Goal: Transaction & Acquisition: Purchase product/service

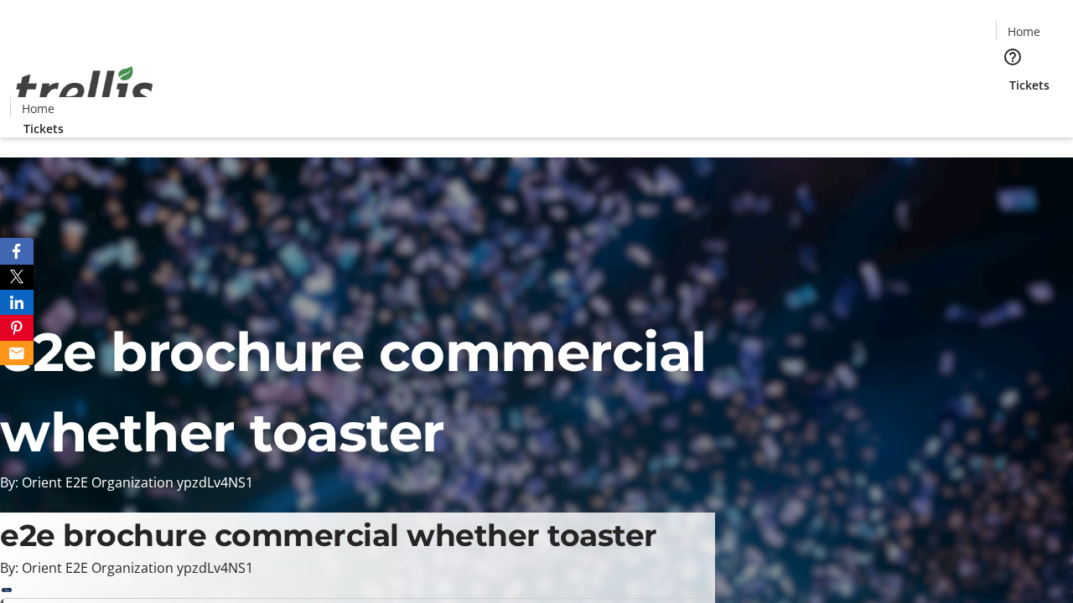
click at [1009, 76] on span "Tickets" at bounding box center [1029, 85] width 40 height 18
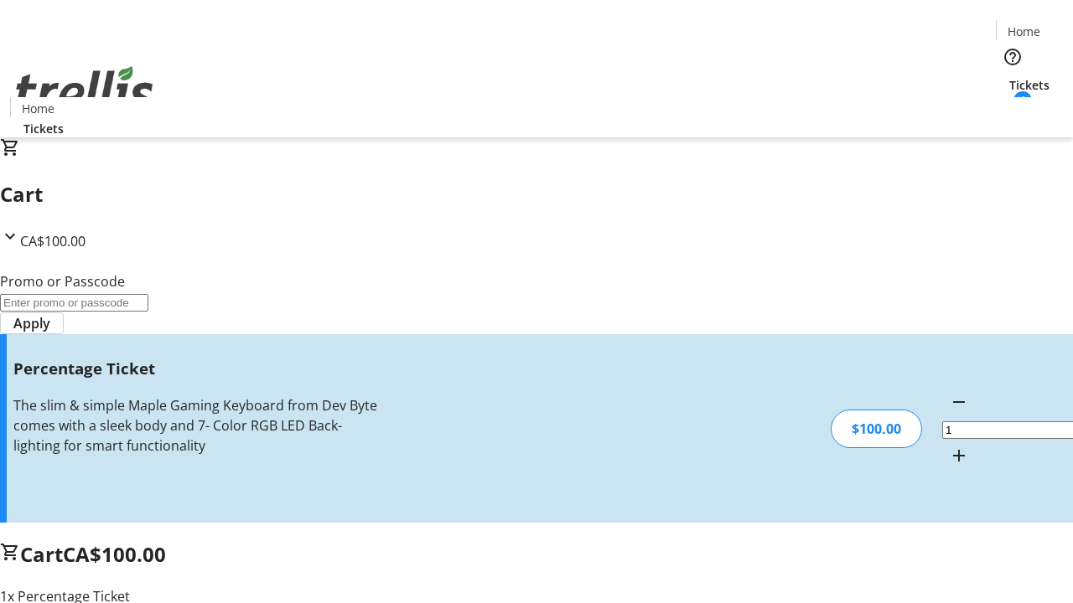
type input "BAR"
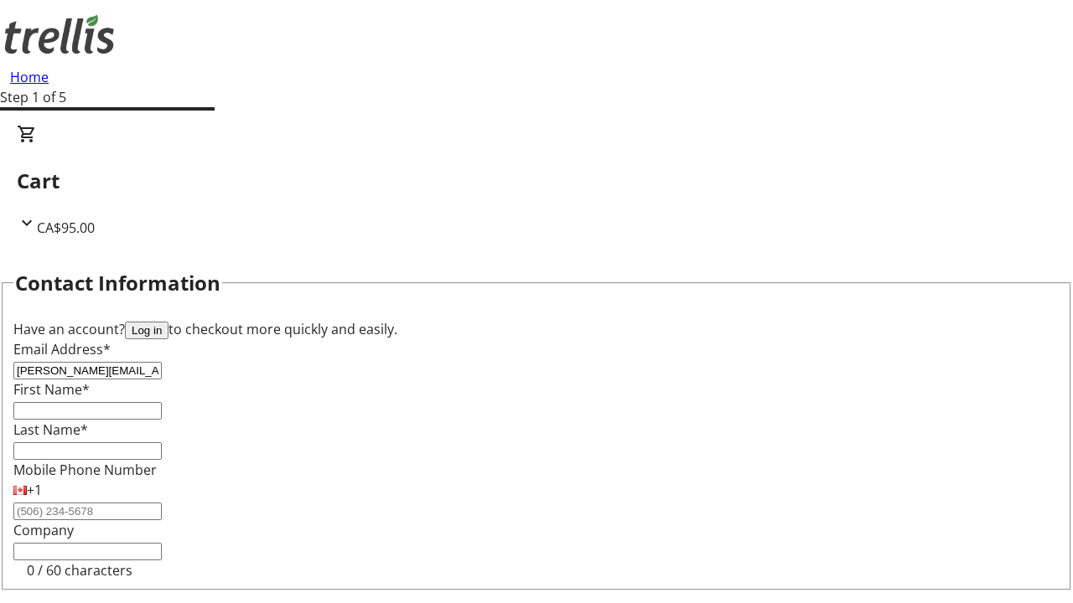
type input "[PERSON_NAME][EMAIL_ADDRESS][DOMAIN_NAME]"
type input "[PERSON_NAME]"
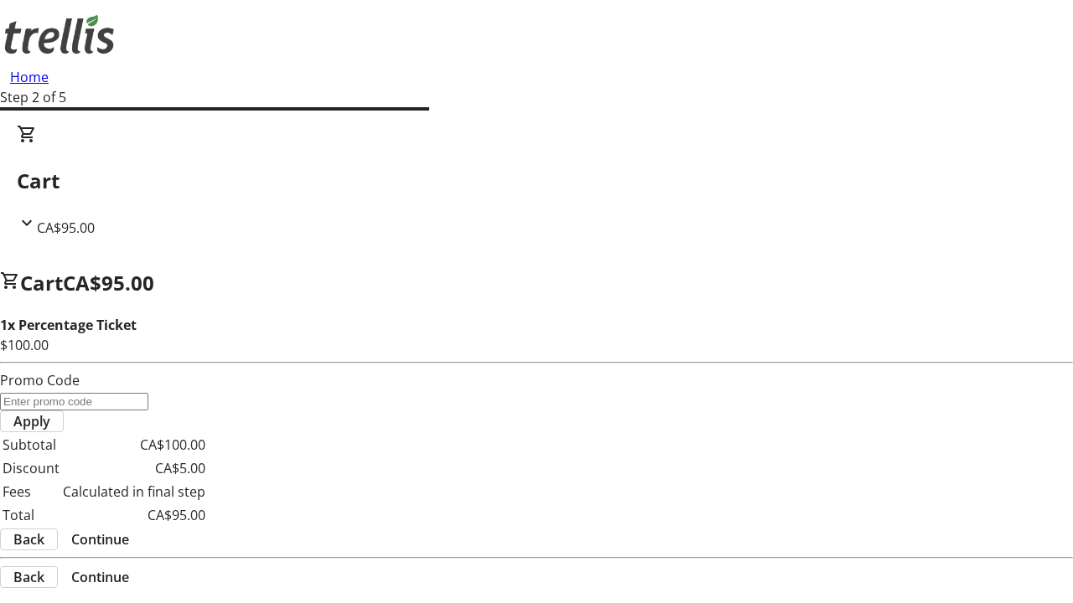
click at [129, 530] on span "Continue" at bounding box center [100, 540] width 58 height 20
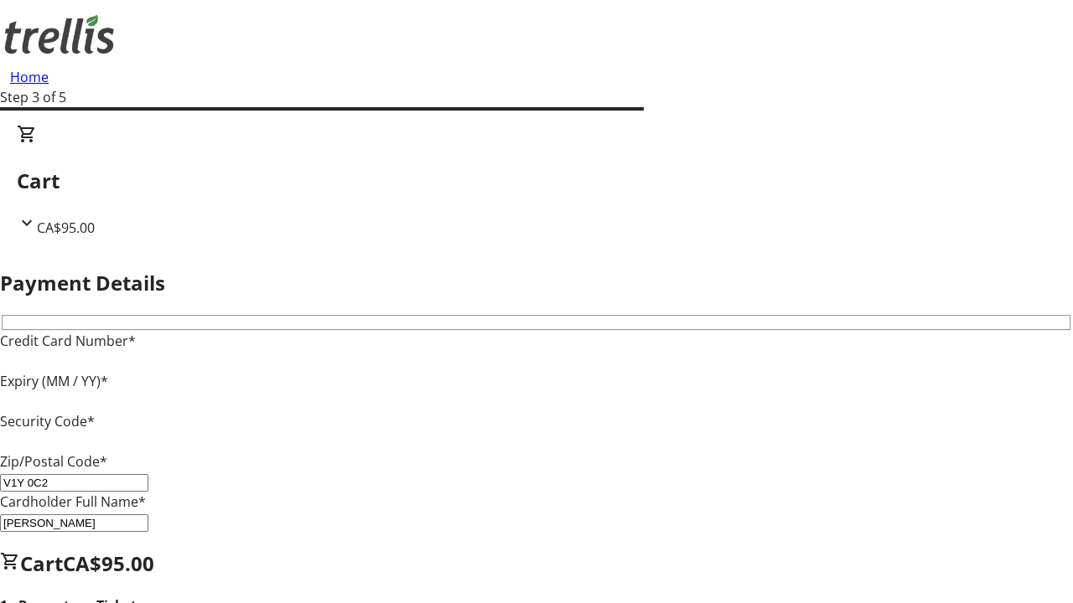
type input "V1Y 0C2"
